Goal: Check status: Check status

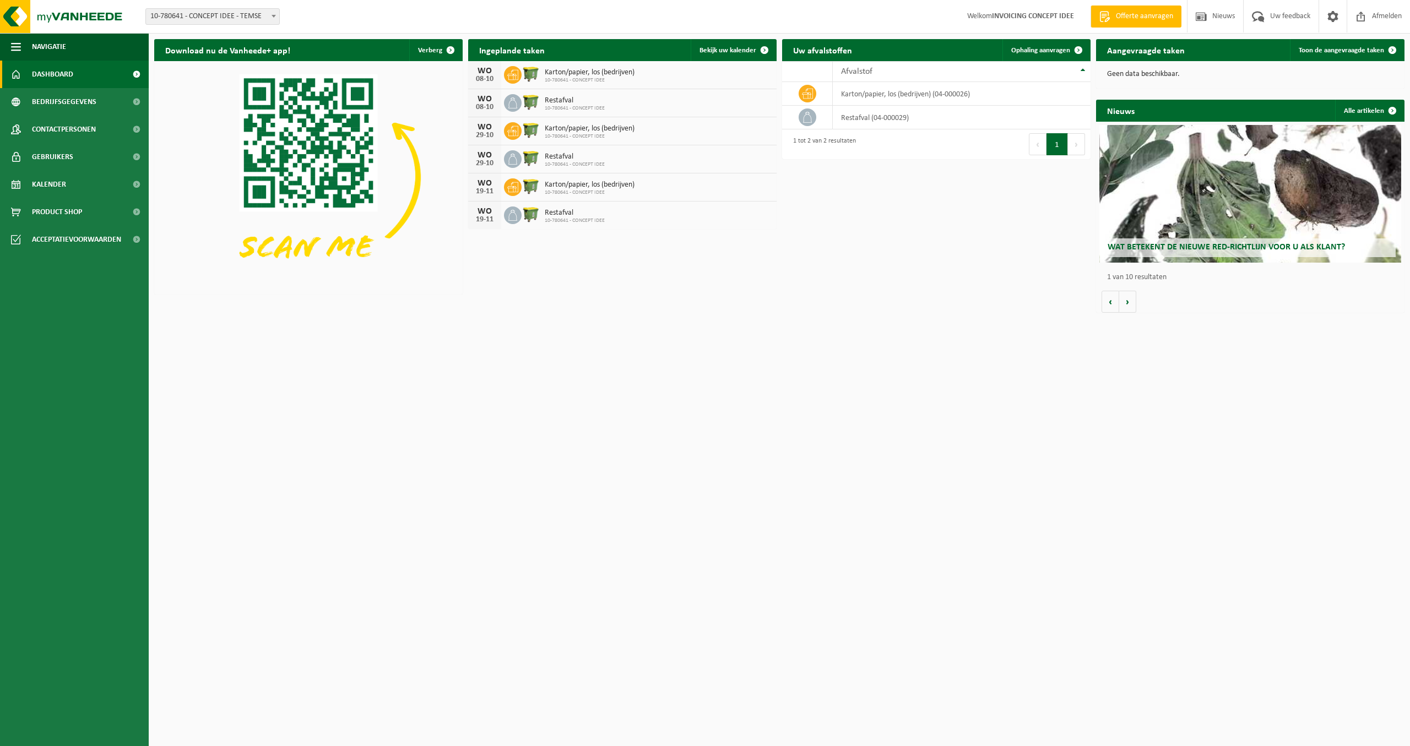
click at [1047, 21] on span "Welkom INVOICING CONCEPT IDEE" at bounding box center [1020, 16] width 129 height 32
click at [1052, 15] on strong "INVOICING CONCEPT IDEE" at bounding box center [1033, 16] width 82 height 8
click at [766, 47] on span at bounding box center [765, 50] width 22 height 22
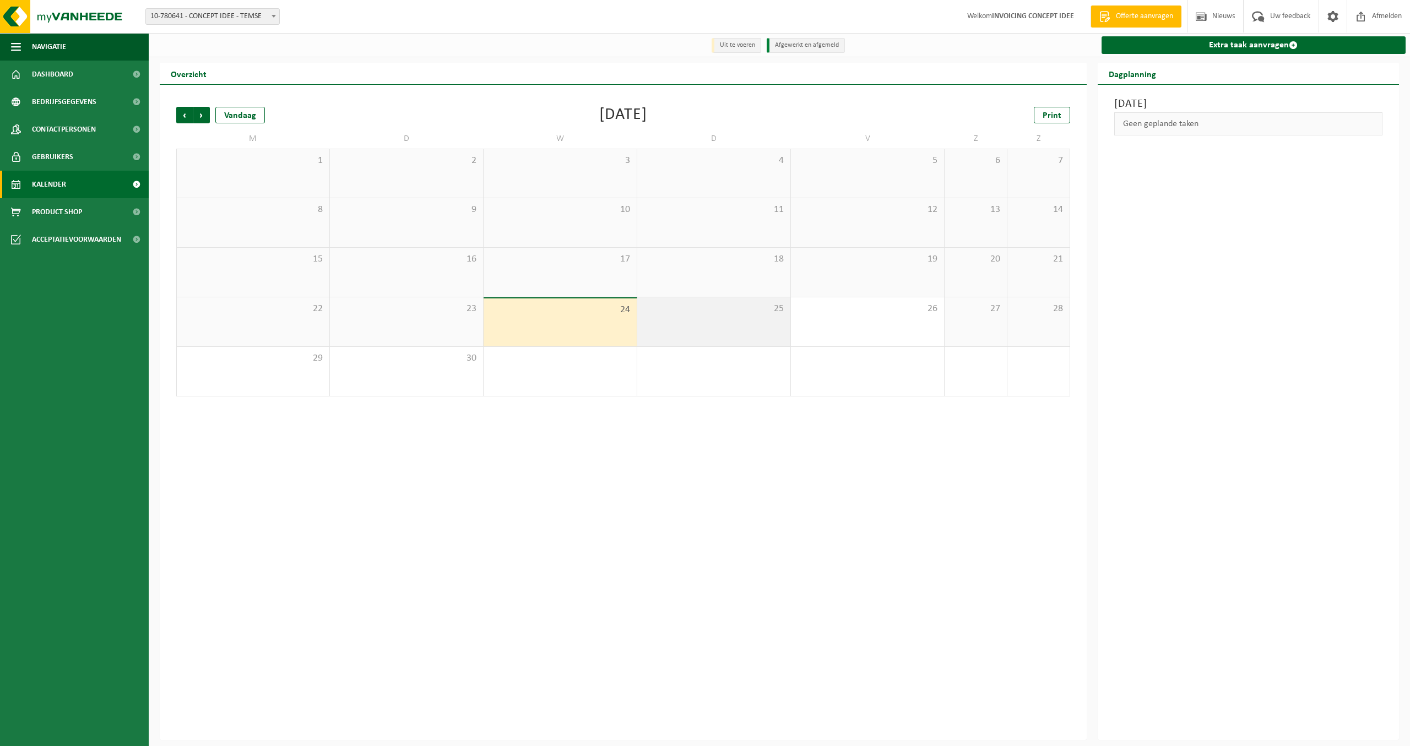
drag, startPoint x: 700, startPoint y: 327, endPoint x: 714, endPoint y: 327, distance: 13.8
click at [700, 327] on div "25" at bounding box center [713, 321] width 153 height 49
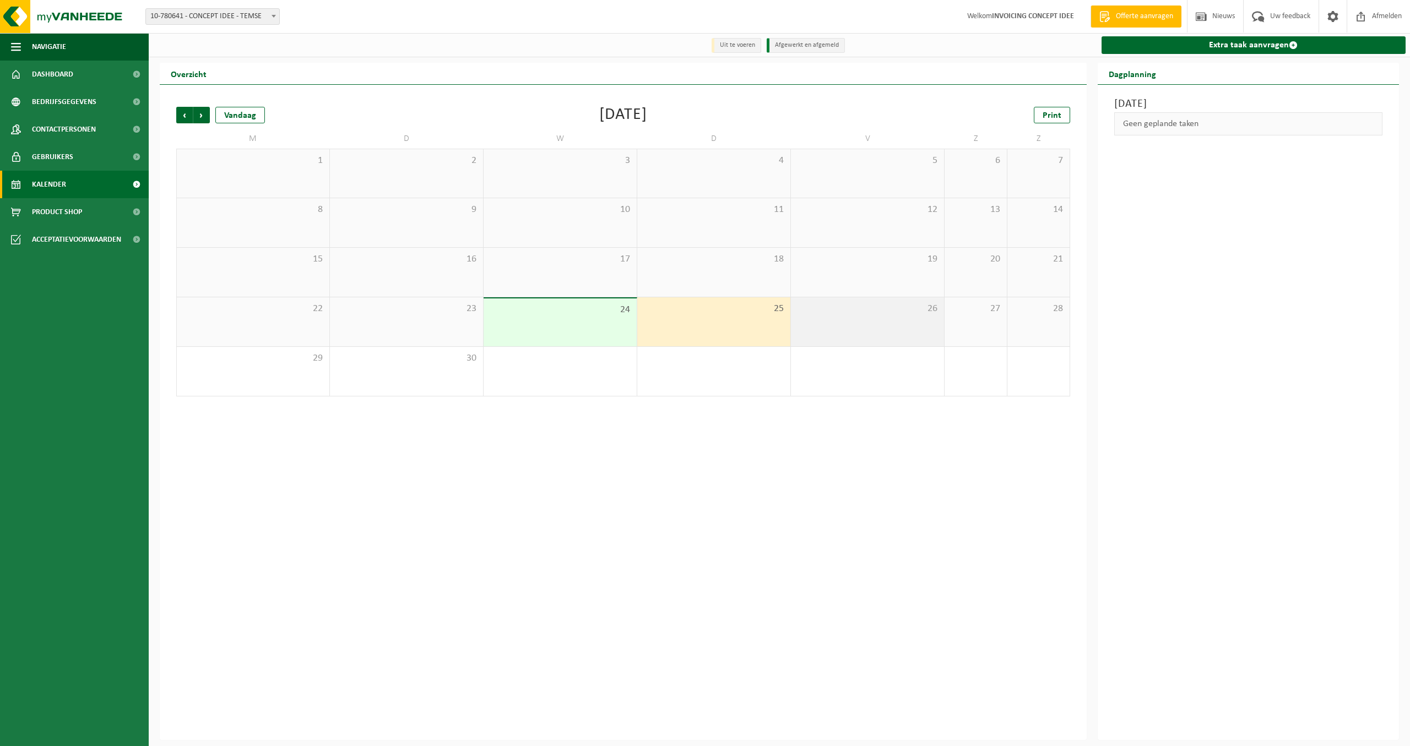
click at [825, 326] on div "26" at bounding box center [867, 321] width 153 height 49
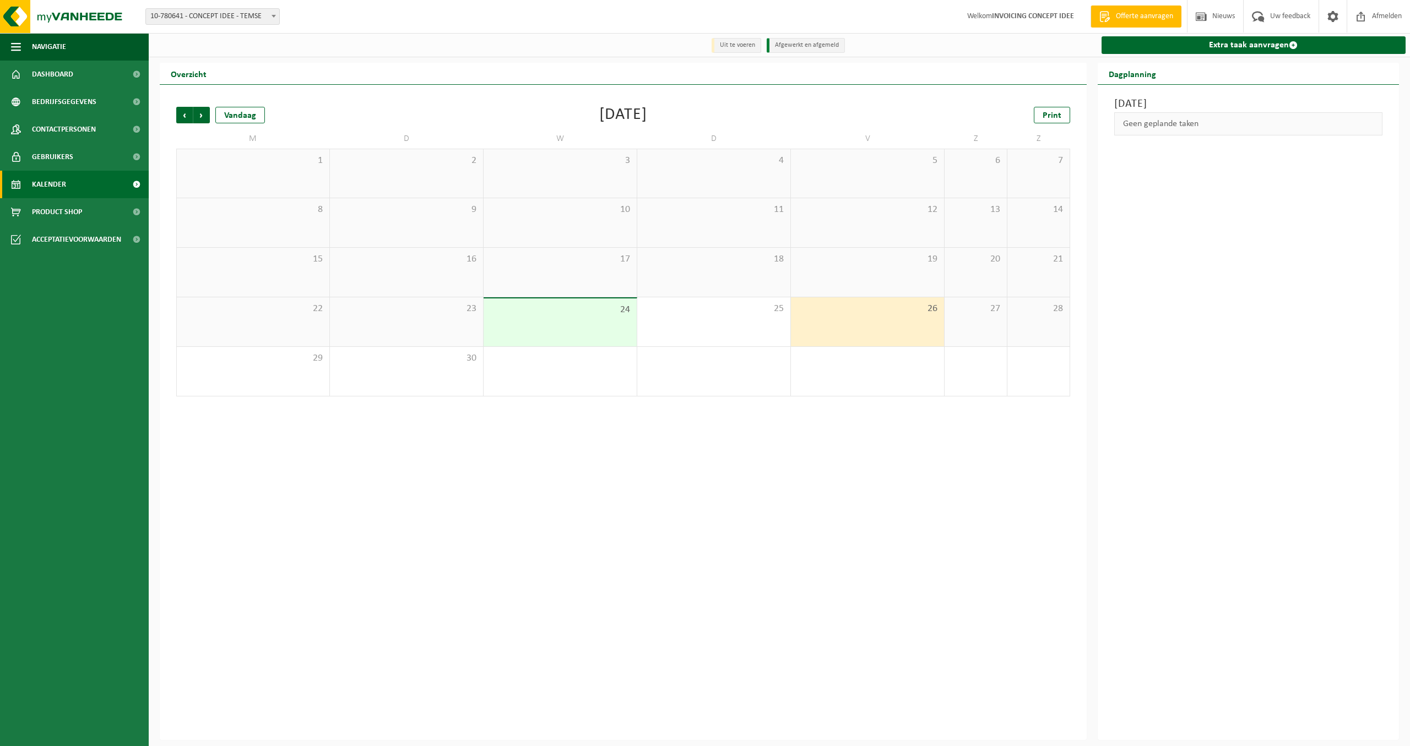
click at [908, 323] on div "26" at bounding box center [867, 321] width 153 height 49
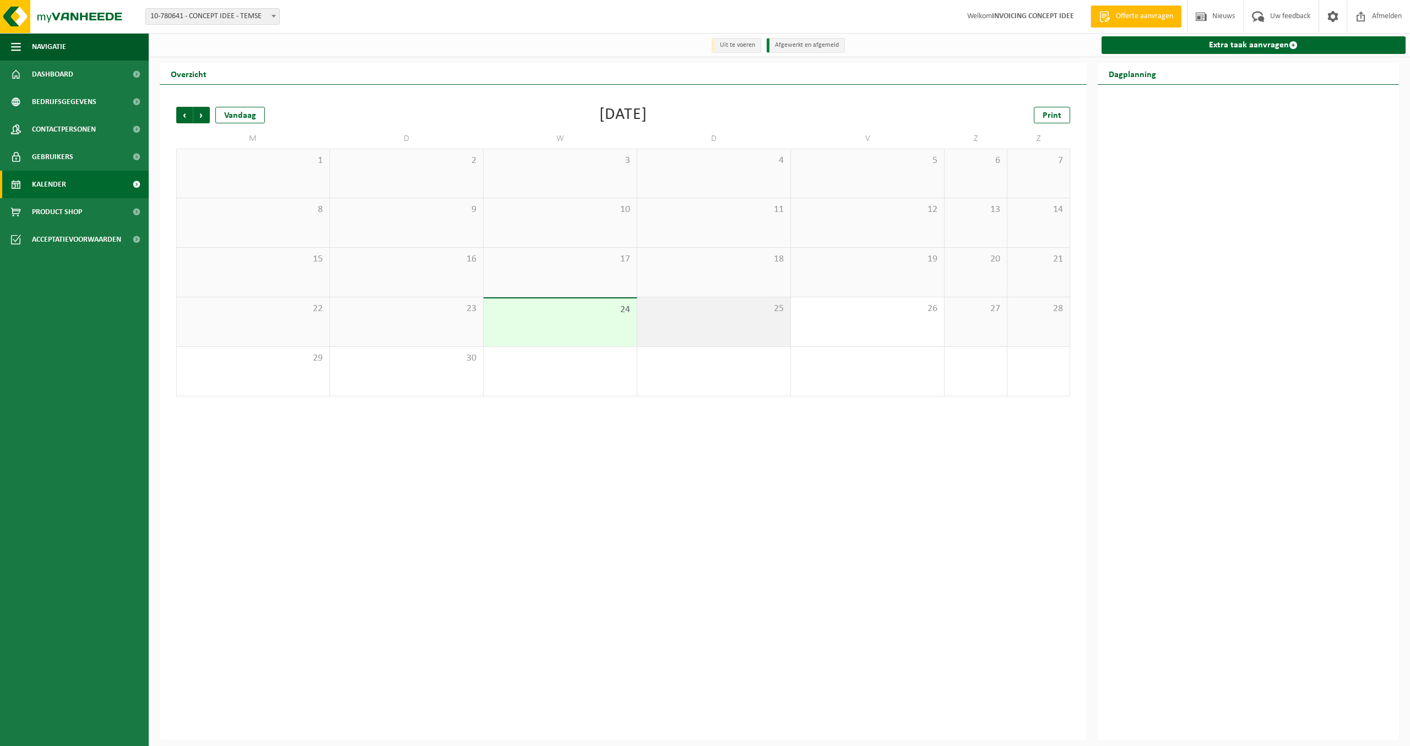
drag, startPoint x: 707, startPoint y: 326, endPoint x: 739, endPoint y: 326, distance: 31.9
click at [713, 326] on div "25" at bounding box center [713, 321] width 153 height 49
drag, startPoint x: 839, startPoint y: 329, endPoint x: 913, endPoint y: 327, distance: 74.4
click at [840, 329] on div "26" at bounding box center [867, 321] width 153 height 49
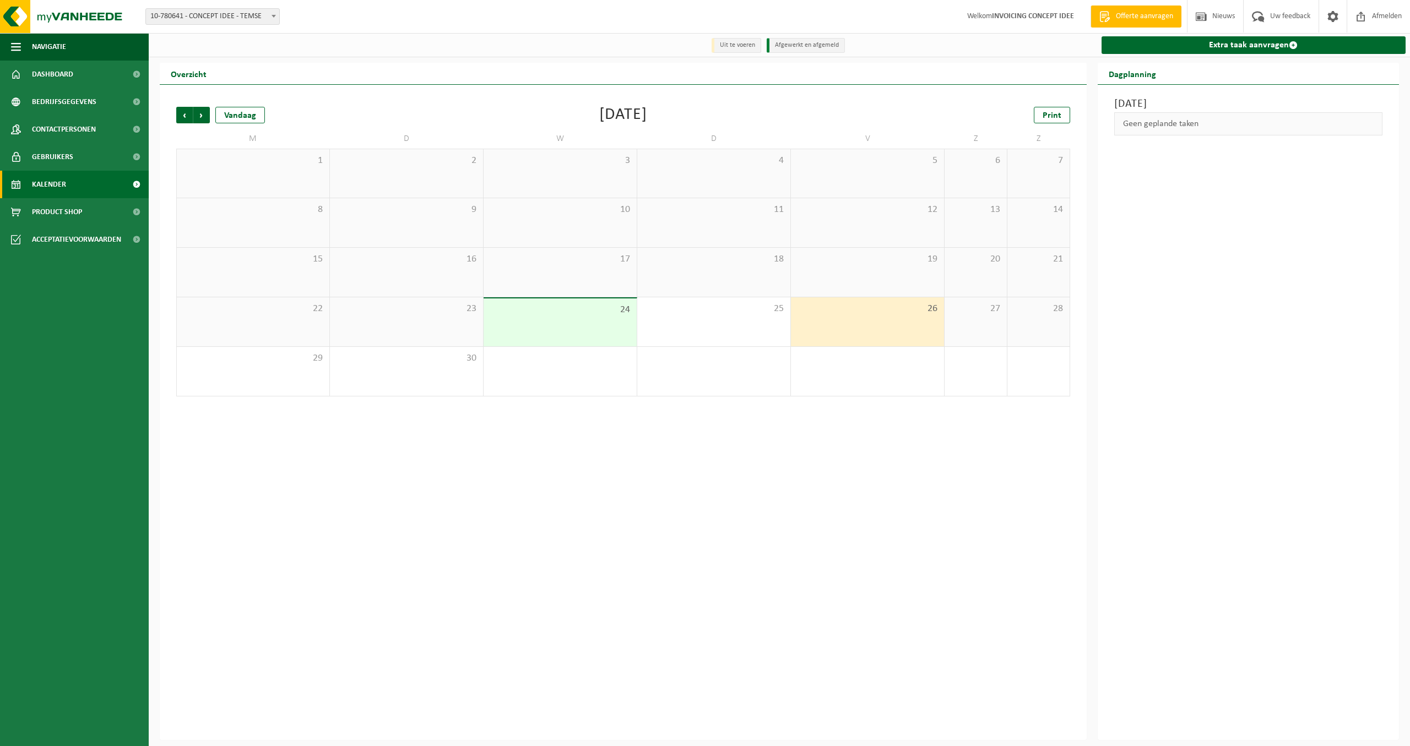
click at [968, 321] on div "27" at bounding box center [976, 321] width 62 height 49
click at [234, 114] on div "Vandaag" at bounding box center [240, 115] width 50 height 17
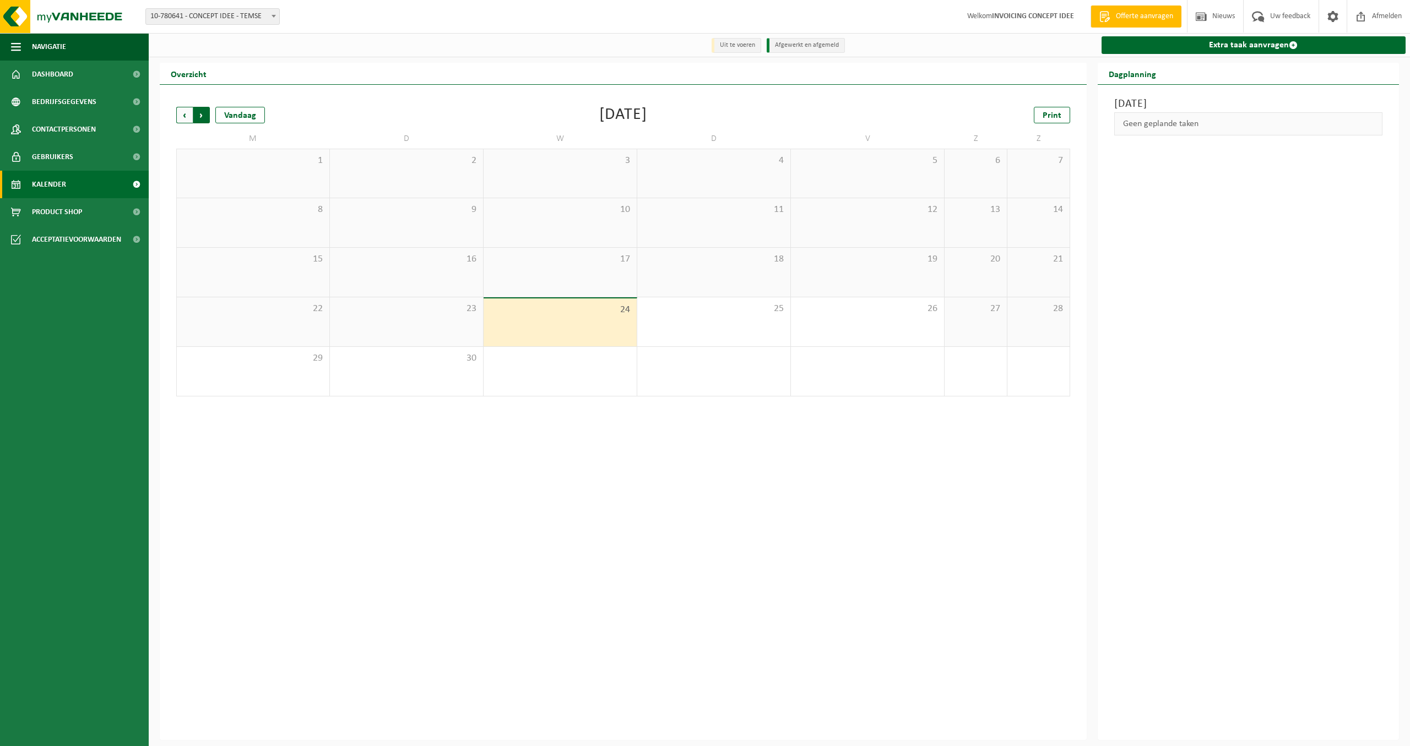
click at [183, 115] on span "Vorige" at bounding box center [184, 115] width 17 height 17
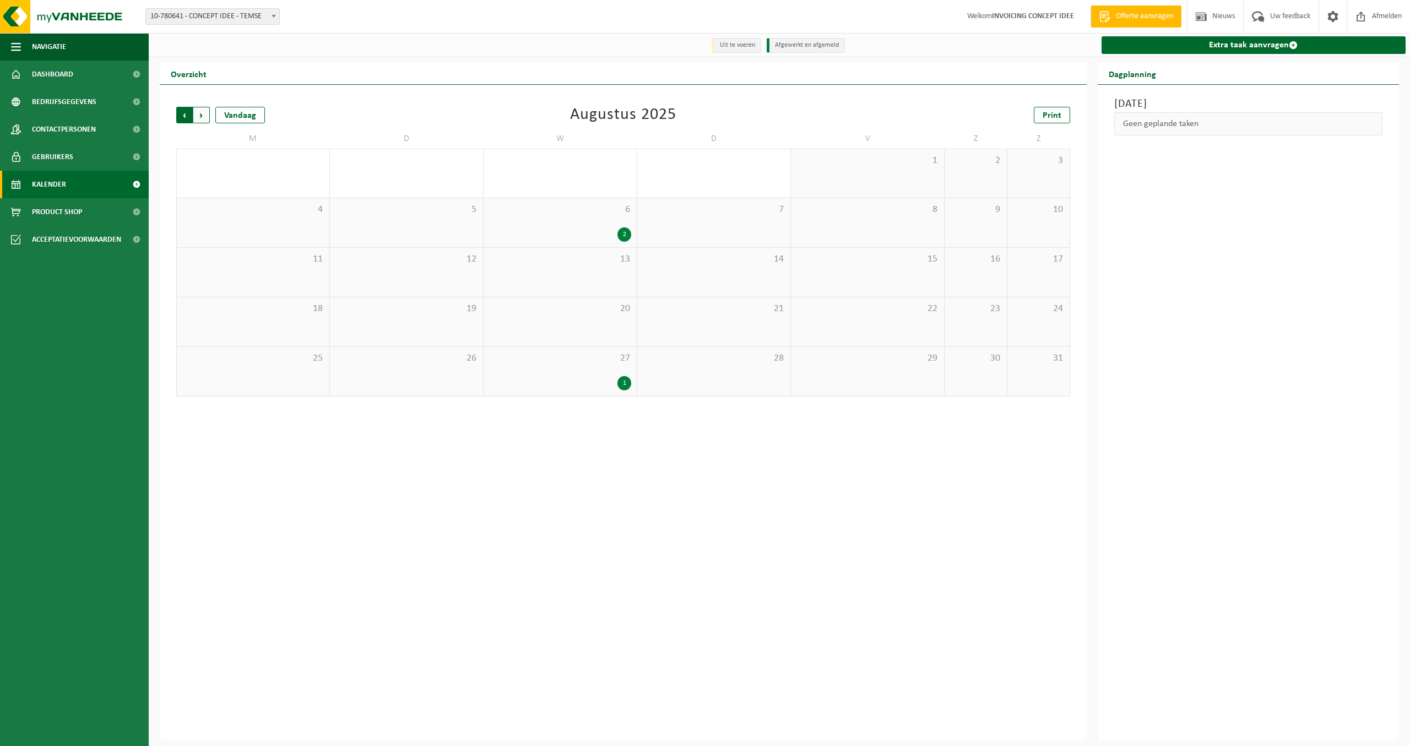
click at [203, 115] on span "Volgende" at bounding box center [201, 115] width 17 height 17
click at [204, 115] on span "Volgende" at bounding box center [201, 115] width 17 height 17
click at [201, 117] on span "Volgende" at bounding box center [201, 115] width 17 height 17
click at [202, 114] on span "Volgende" at bounding box center [201, 115] width 17 height 17
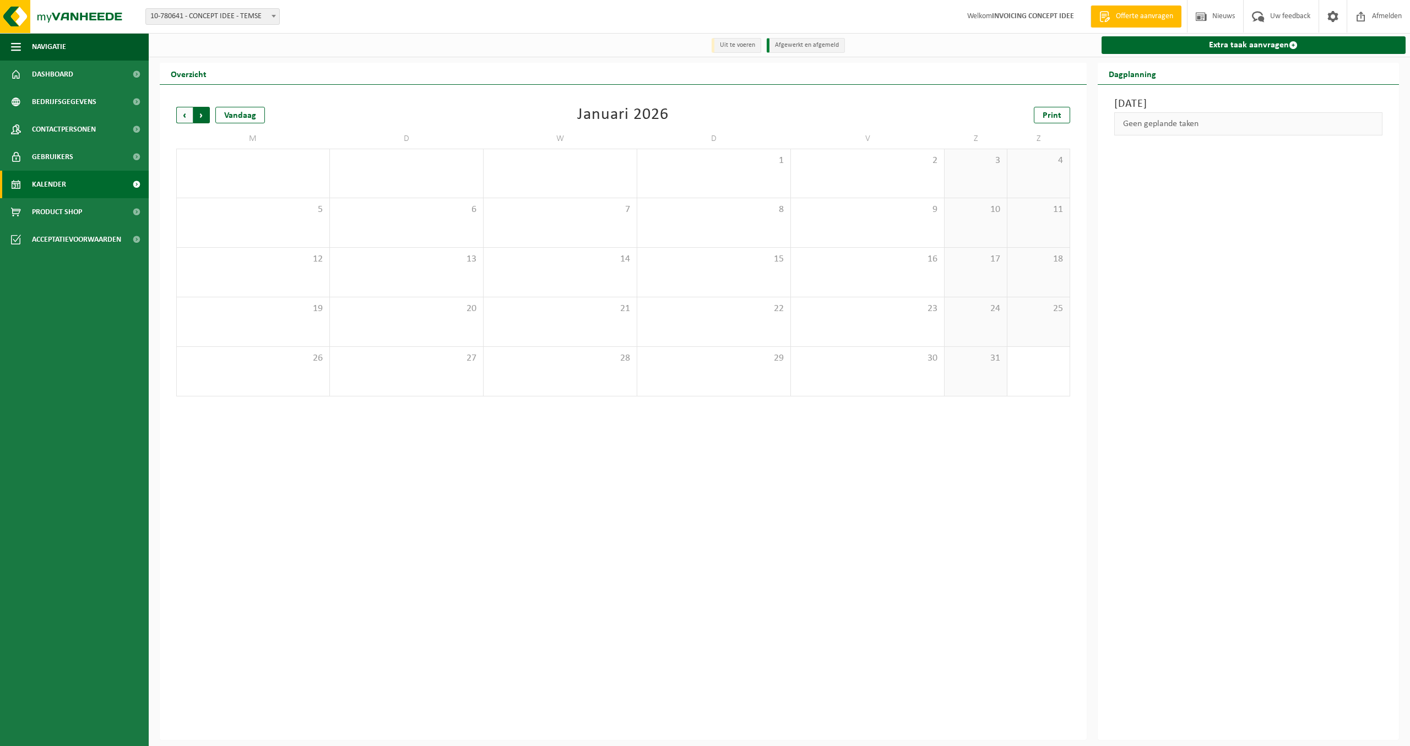
click at [186, 113] on span "Vorige" at bounding box center [184, 115] width 17 height 17
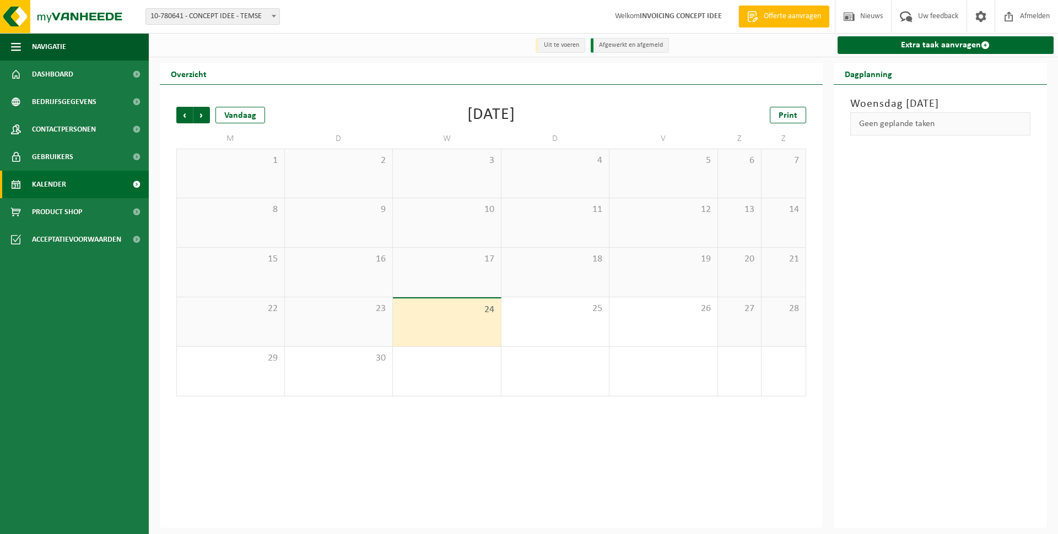
click at [988, 354] on div "Woensdag 24 september 2025 Geen geplande taken" at bounding box center [940, 306] width 214 height 443
click at [544, 320] on div "25" at bounding box center [555, 321] width 108 height 49
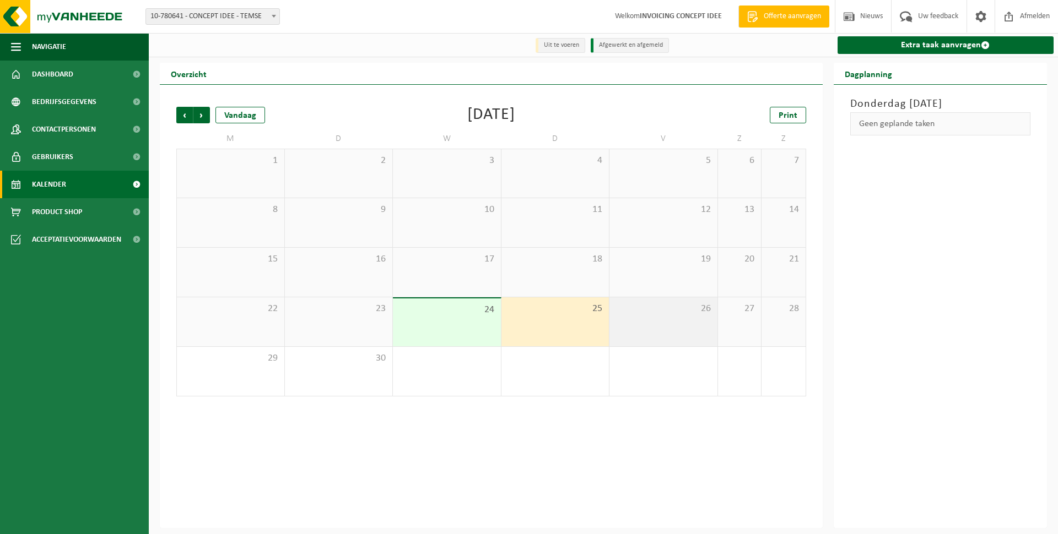
click at [665, 317] on div "26" at bounding box center [663, 321] width 108 height 49
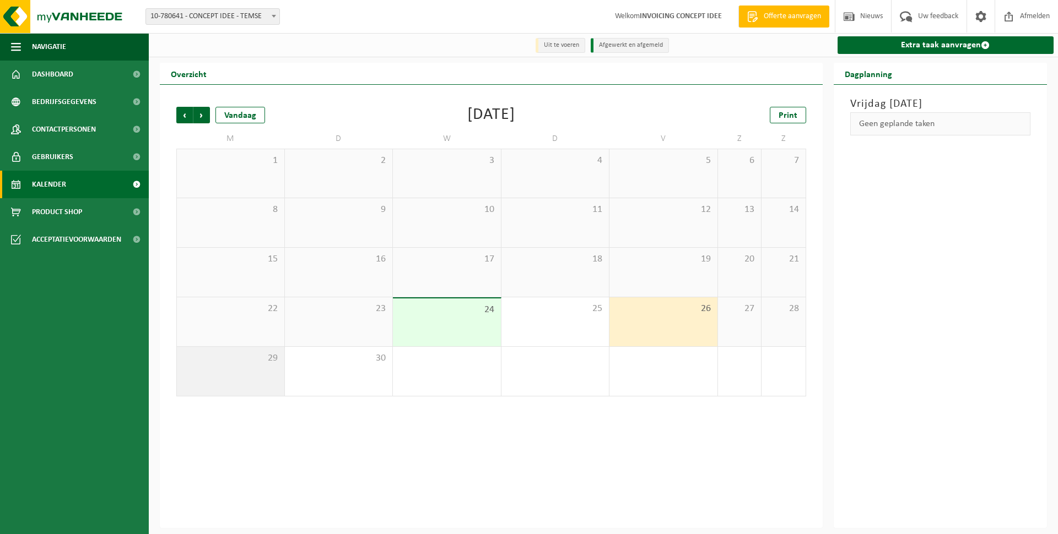
click at [268, 370] on div "29" at bounding box center [230, 371] width 107 height 49
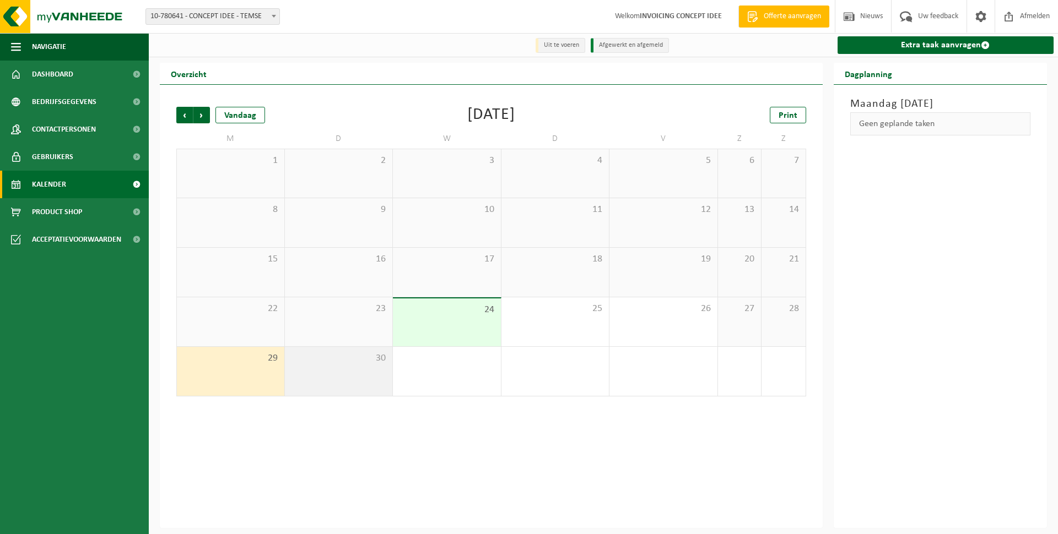
click at [344, 374] on div "30" at bounding box center [339, 371] width 108 height 49
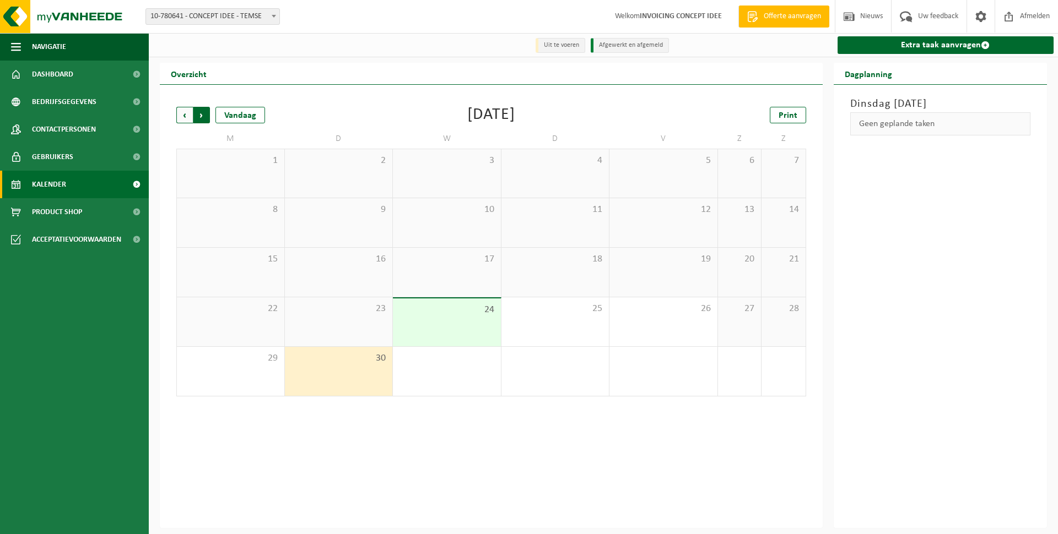
click at [184, 115] on span "Vorige" at bounding box center [184, 115] width 17 height 17
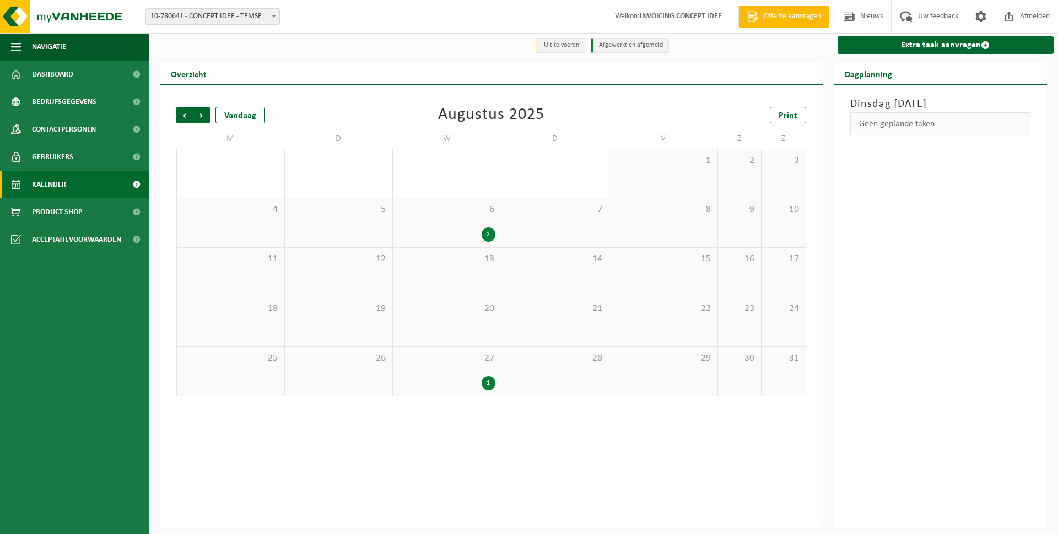
click at [484, 234] on div "2" at bounding box center [488, 234] width 14 height 14
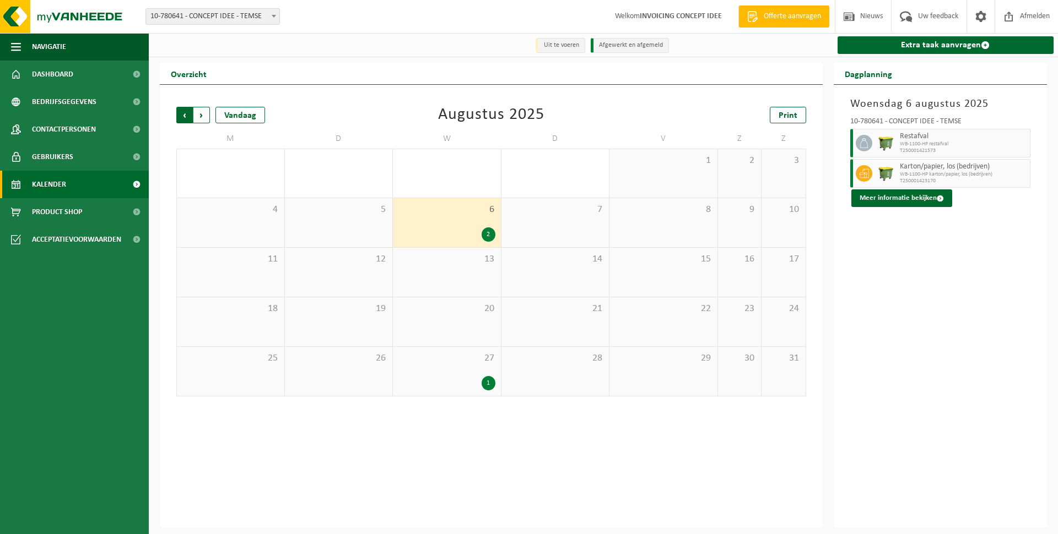
click at [203, 115] on span "Volgende" at bounding box center [201, 115] width 17 height 17
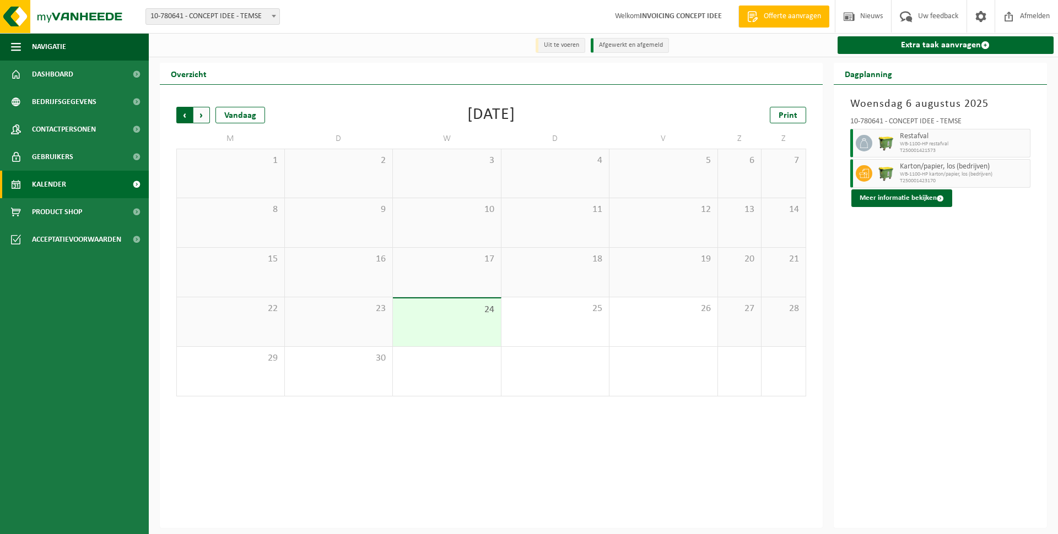
click at [203, 116] on span "Volgende" at bounding box center [201, 115] width 17 height 17
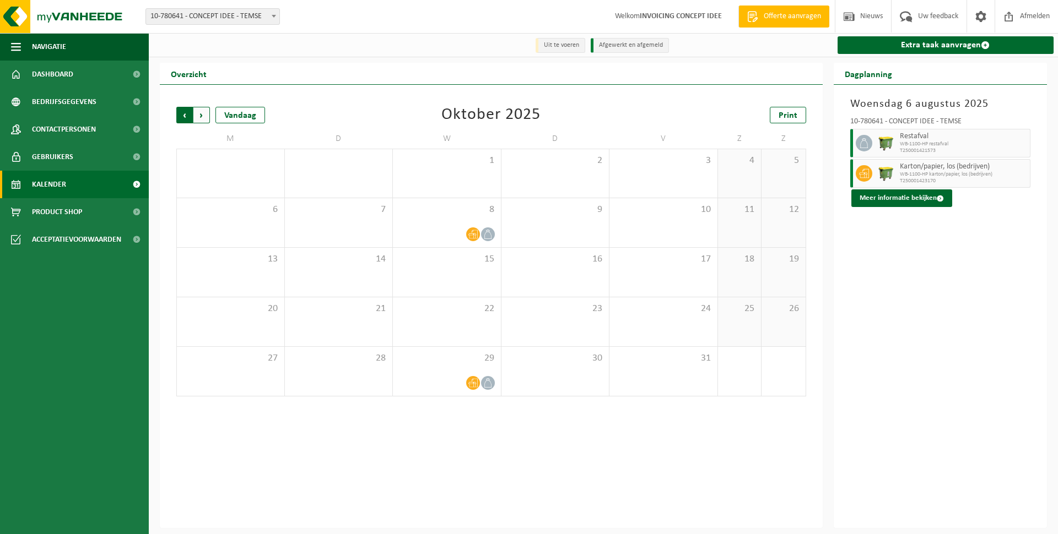
click at [200, 116] on span "Volgende" at bounding box center [201, 115] width 17 height 17
click at [203, 115] on span "Volgende" at bounding box center [201, 115] width 17 height 17
